Goal: Task Accomplishment & Management: Manage account settings

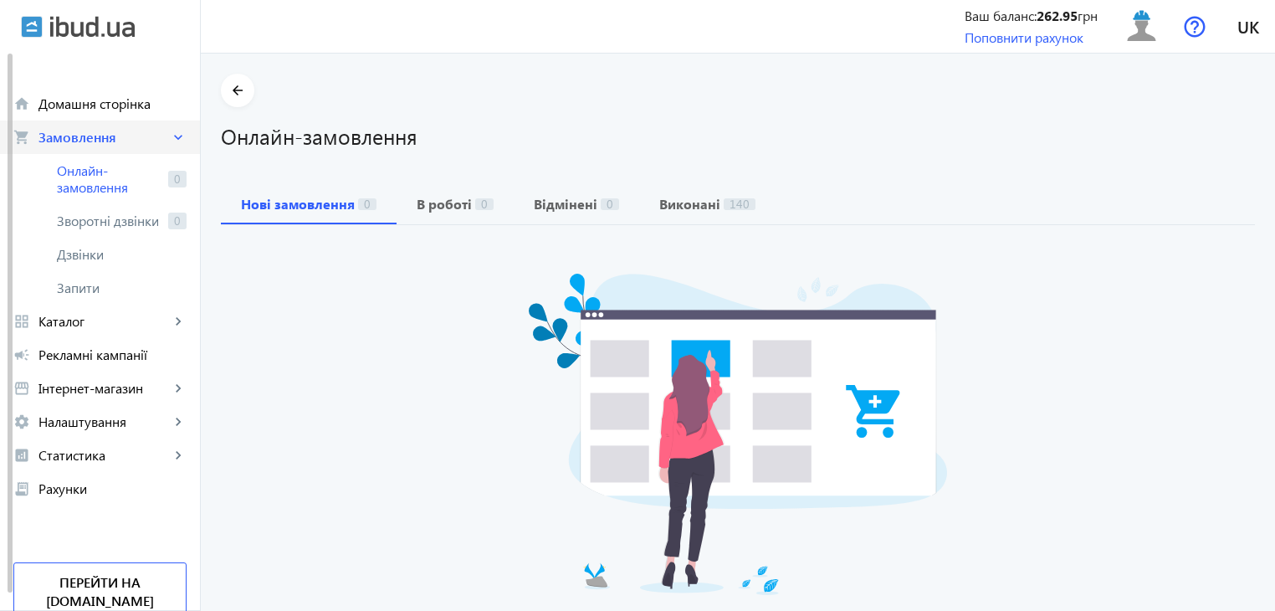
click at [91, 139] on span "Замовлення" at bounding box center [103, 137] width 131 height 17
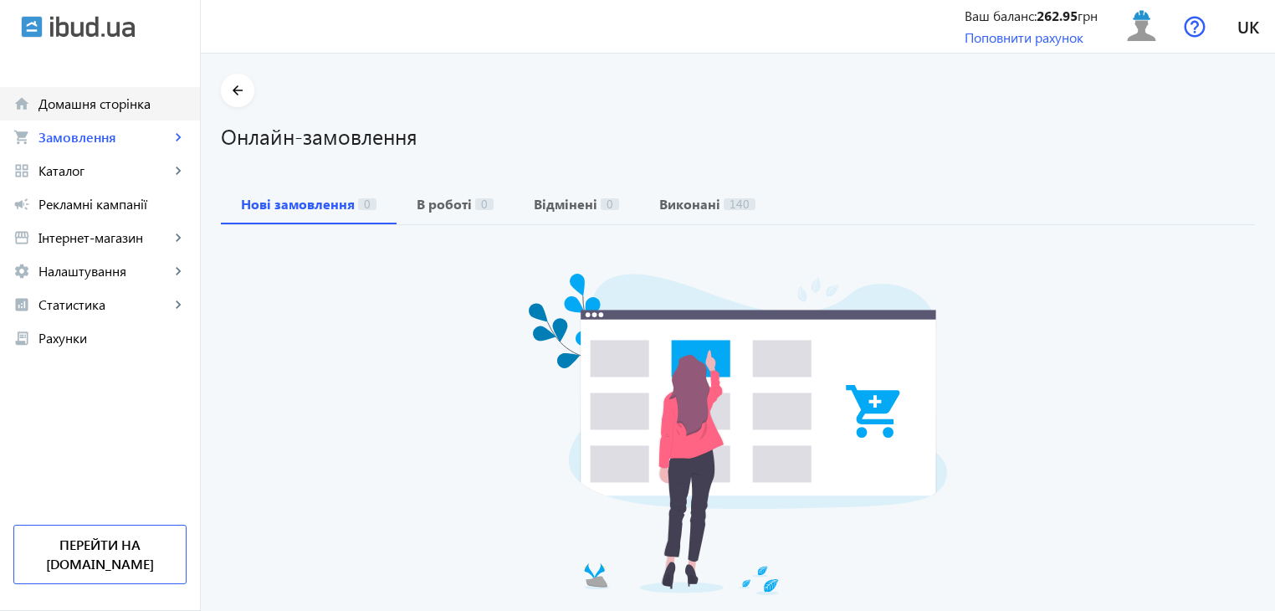
click at [104, 113] on link "home Домашня сторінка" at bounding box center [100, 103] width 200 height 33
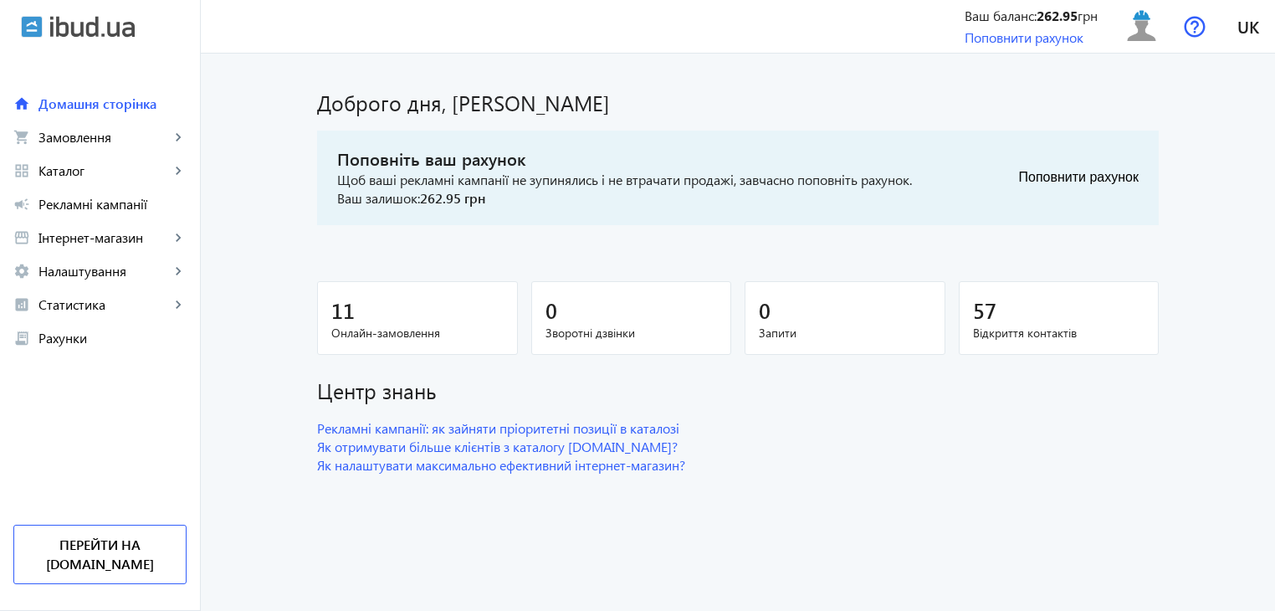
click at [450, 165] on span "Поповніть ваш рахунок" at bounding box center [624, 158] width 575 height 23
click at [1142, 24] on img at bounding box center [1142, 27] width 38 height 38
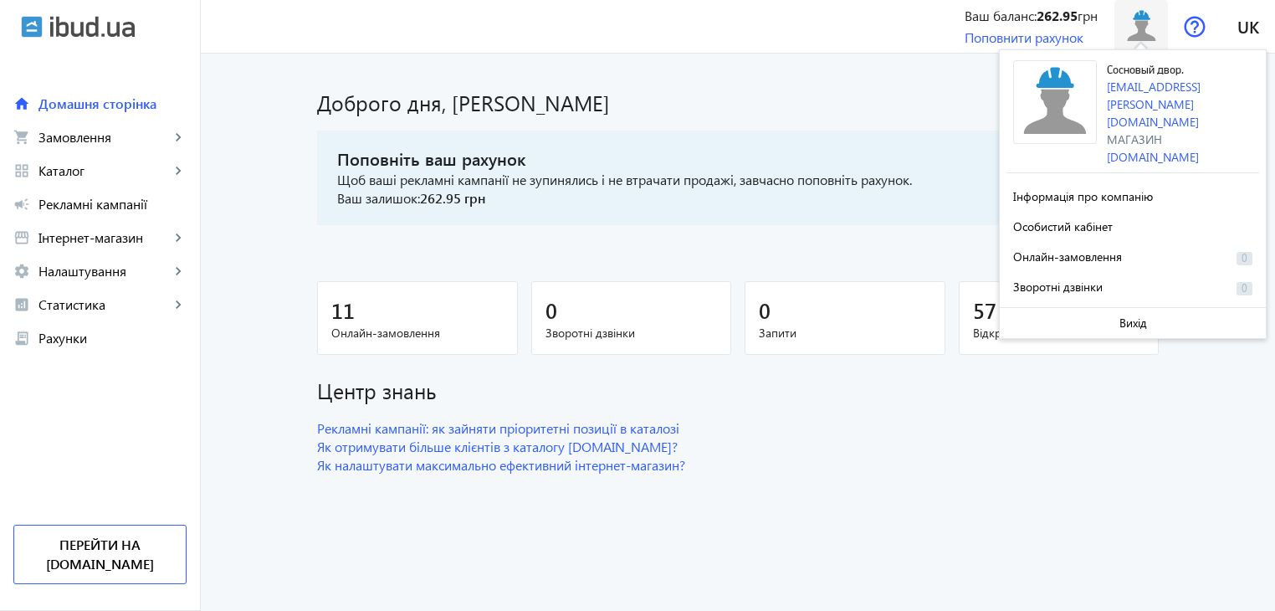
click at [1142, 24] on img at bounding box center [1142, 27] width 38 height 38
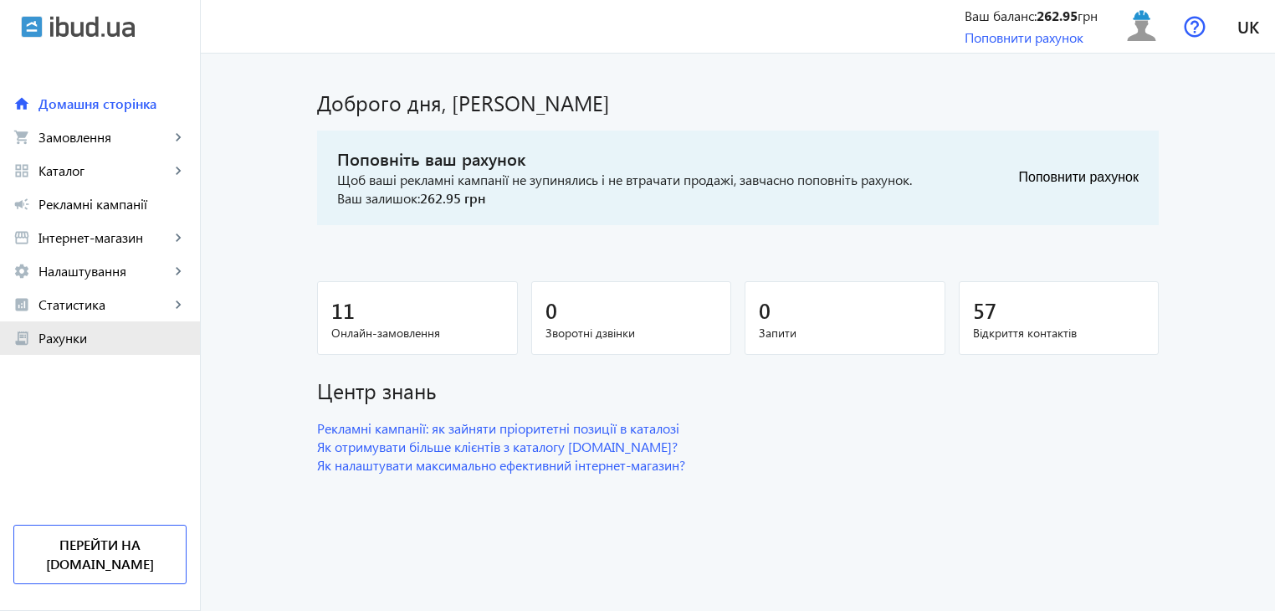
click at [59, 339] on span "Рахунки" at bounding box center [112, 338] width 148 height 17
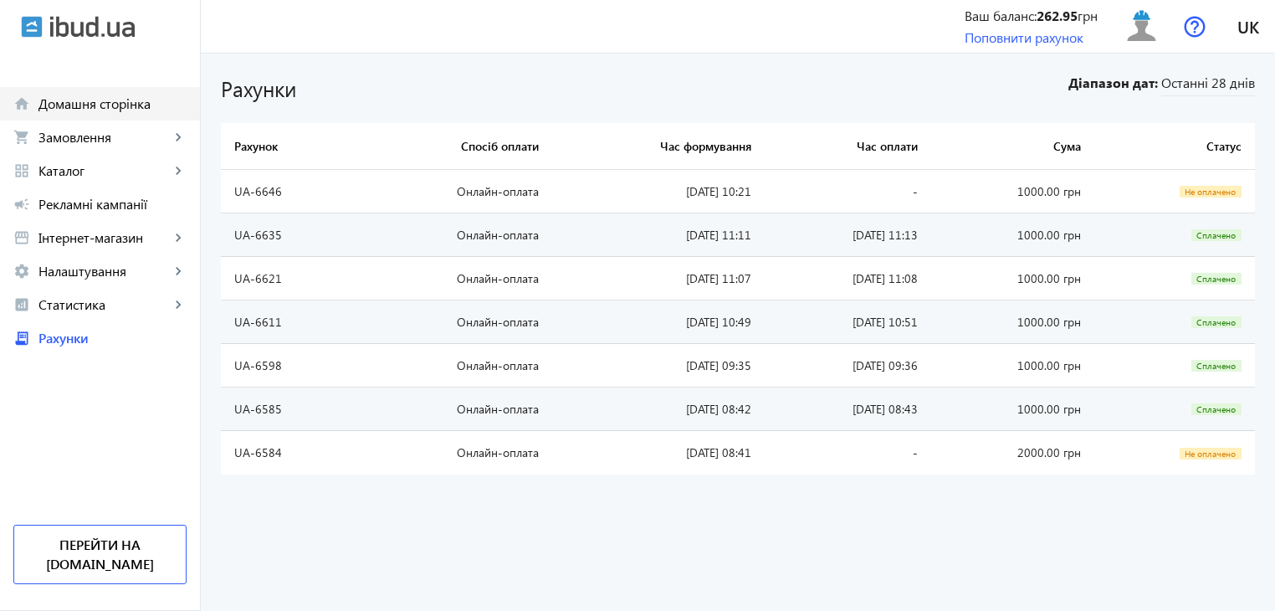
click at [30, 112] on link "home Домашня сторінка" at bounding box center [100, 103] width 200 height 33
